Goal: Task Accomplishment & Management: Use online tool/utility

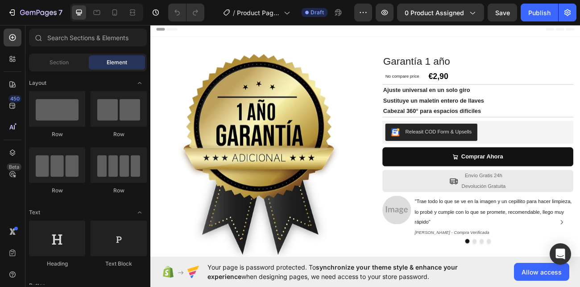
click at [529, 119] on strong "Sustituye un maletín entero de llaves" at bounding box center [503, 119] width 126 height 8
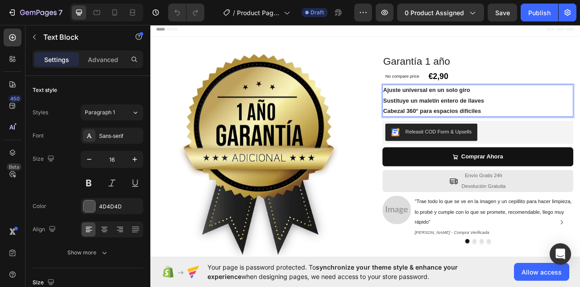
click at [579, 135] on p "Cabezal 360° para espacios difíciles" at bounding box center [558, 132] width 236 height 13
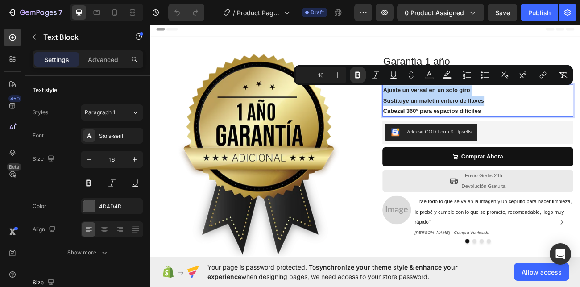
copy div "Ajuste universal en un solo giro Sustituye un maletín entero de llaves"
